Goal: Communication & Community: Answer question/provide support

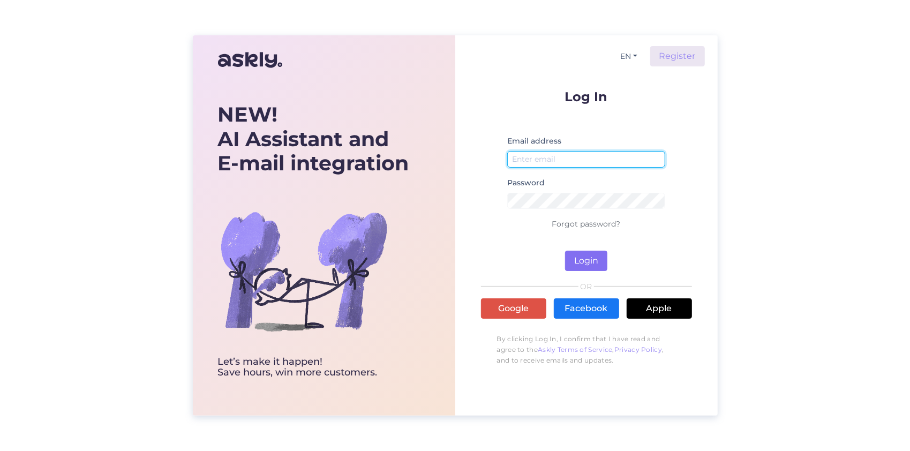
type input "[EMAIL_ADDRESS][DOMAIN_NAME]"
click at [590, 261] on button "Login" at bounding box center [586, 261] width 42 height 20
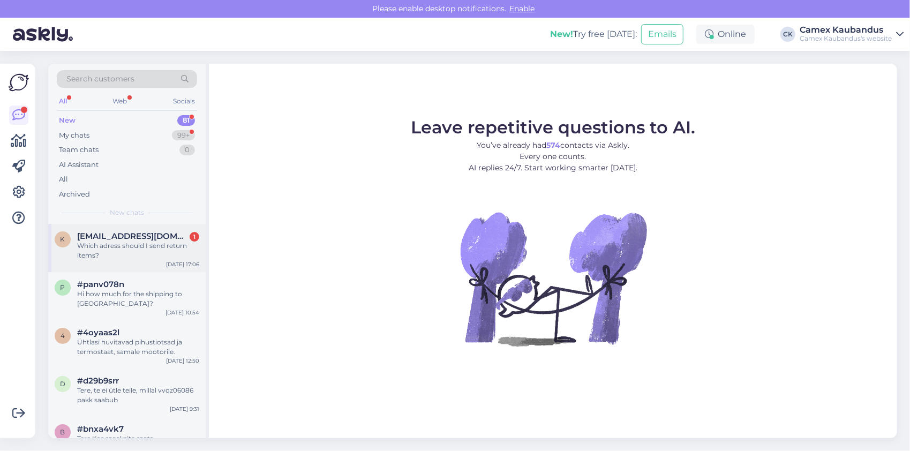
click at [78, 236] on span "[EMAIL_ADDRESS][DOMAIN_NAME]" at bounding box center [132, 236] width 111 height 10
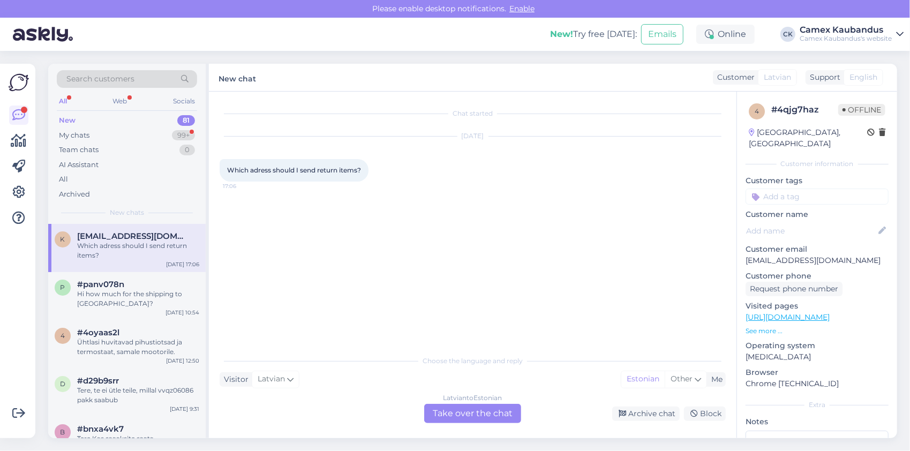
click at [472, 416] on div "[DEMOGRAPHIC_DATA] to Estonian Take over the chat" at bounding box center [472, 413] width 97 height 19
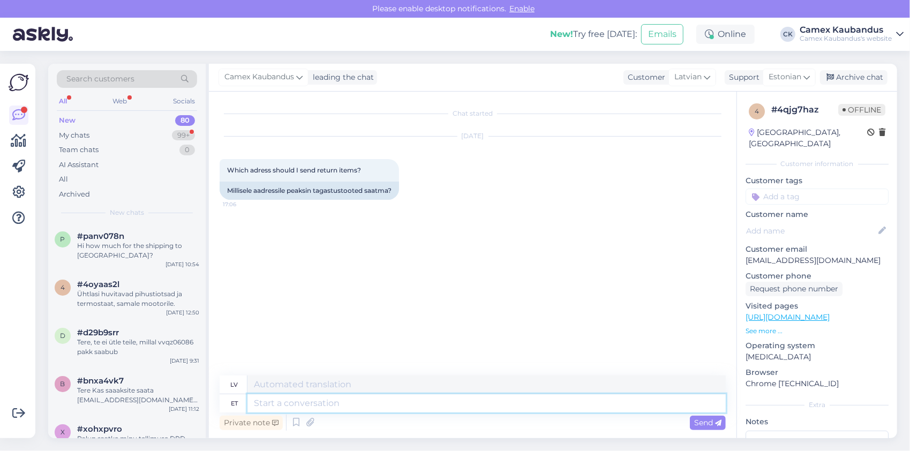
click at [354, 407] on textarea at bounding box center [486, 403] width 478 height 18
type textarea "Paldiski"
type textarea "Paldiski mnt"
type textarea "[GEOGRAPHIC_DATA] ceļš"
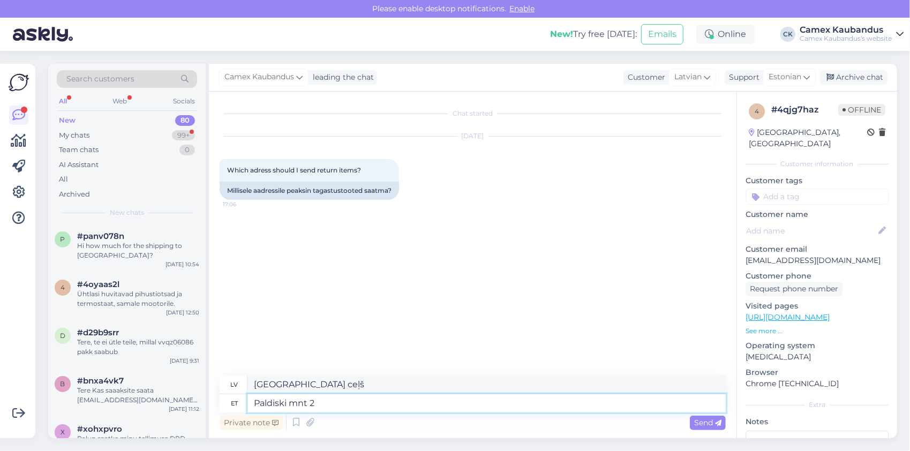
type textarea "[STREET_ADDRESS]"
type textarea "Paldisku ceļš 25"
type textarea "[STREET_ADDRESS],"
type textarea "Paldisku ceļš 25,"
type textarea "[STREET_ADDRESS]"
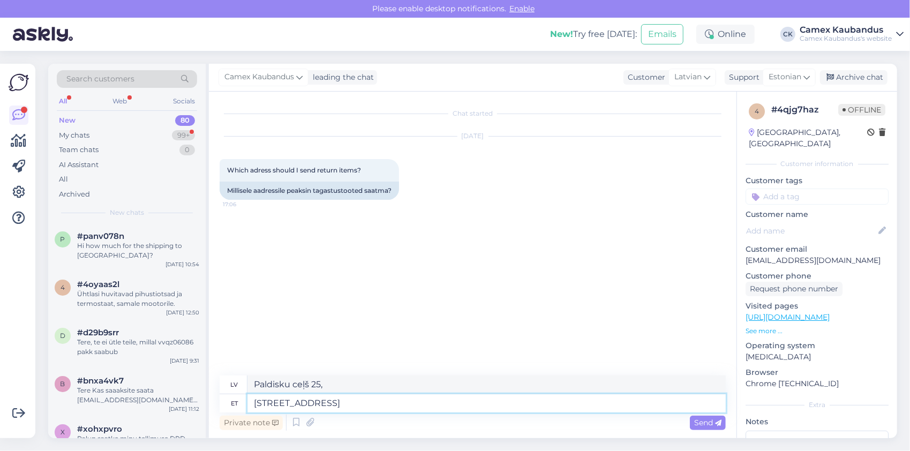
type textarea "Paldiski ceļš 25, [GEOGRAPHIC_DATA]"
type textarea "[STREET_ADDRESS]"
type textarea "[STREET_ADDRESS],"
type textarea "[STREET_ADDRESS]"
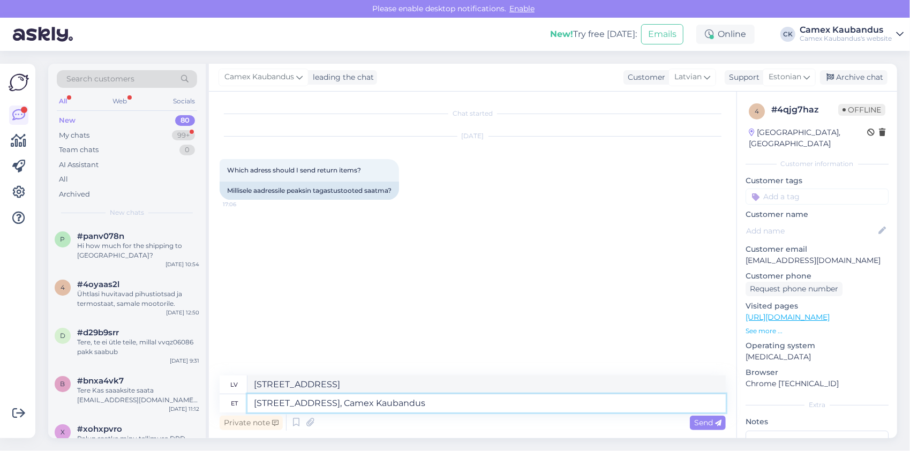
type textarea "[STREET_ADDRESS], Camex Kaubandus"
type textarea "[STREET_ADDRESS] Trade"
type textarea "[STREET_ADDRESS], Camex Kaubandus OÜ"
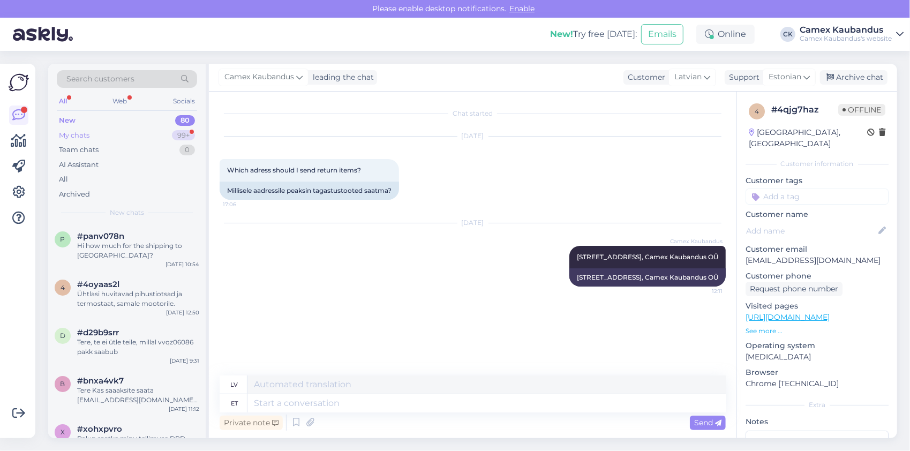
click at [87, 135] on div "My chats" at bounding box center [74, 135] width 31 height 11
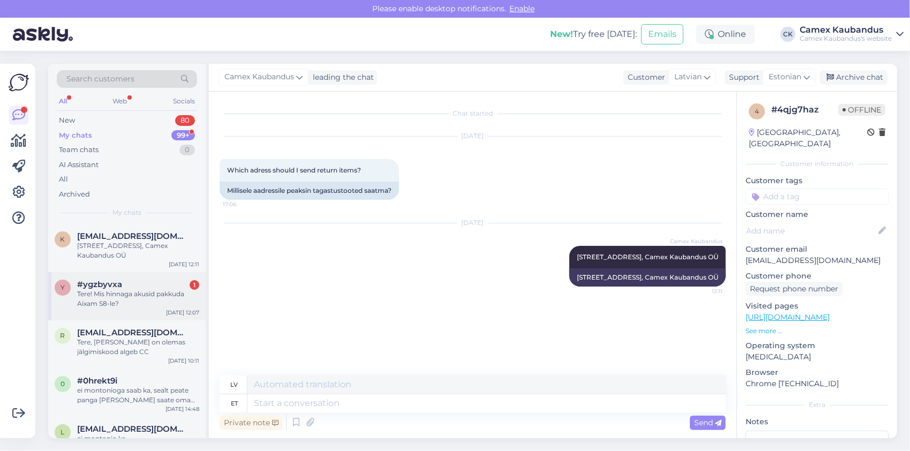
click at [129, 301] on div "Tere! Mis hinnaga akusid pakkuda Aixam S8-le?" at bounding box center [138, 298] width 122 height 19
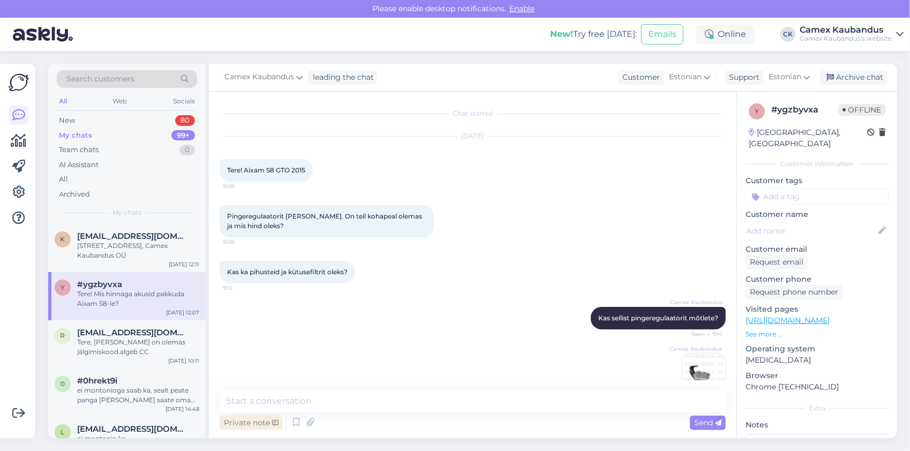
scroll to position [1405, 0]
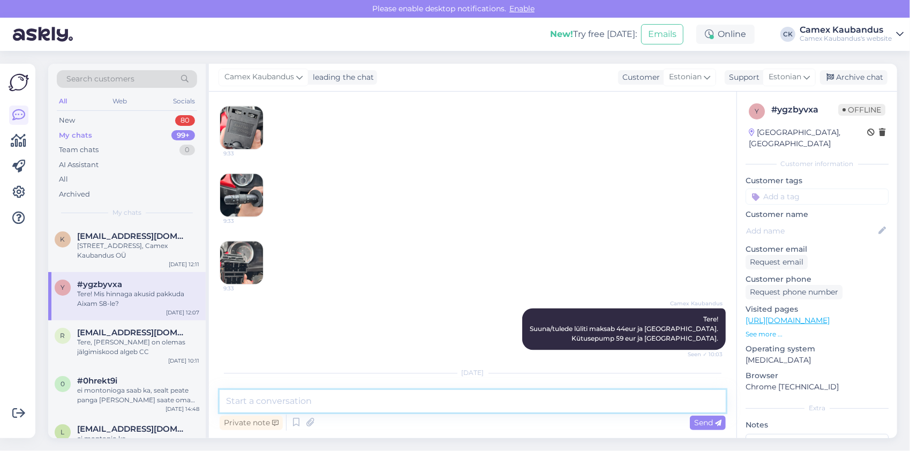
click at [333, 403] on textarea at bounding box center [473, 401] width 506 height 22
type textarea "Tere, 74.- exide aku"
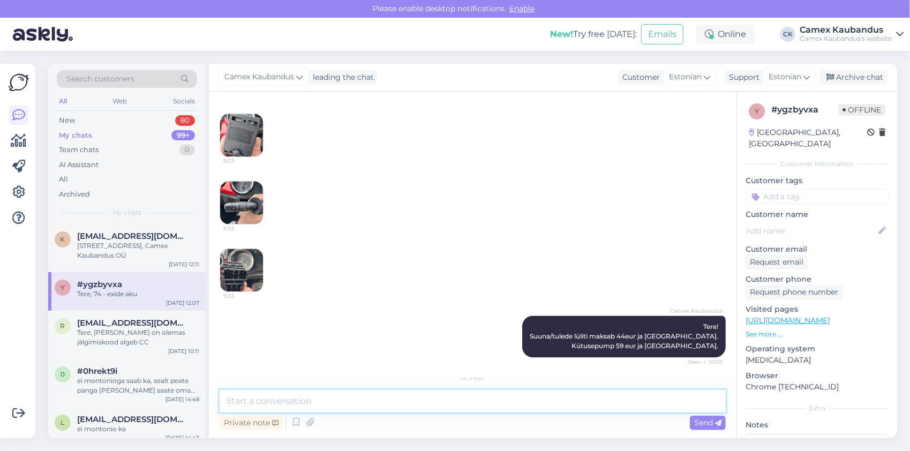
scroll to position [1451, 0]
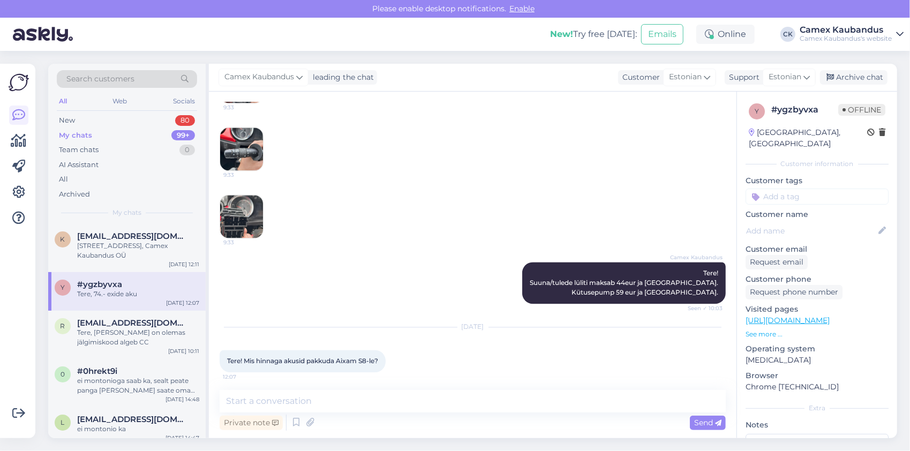
click at [323, 251] on div "Camex Kaubandus Tere! Suuna/tulede lüliti maksab 44eur ja [GEOGRAPHIC_DATA]. Kü…" at bounding box center [473, 283] width 506 height 65
